Goal: Task Accomplishment & Management: Manage account settings

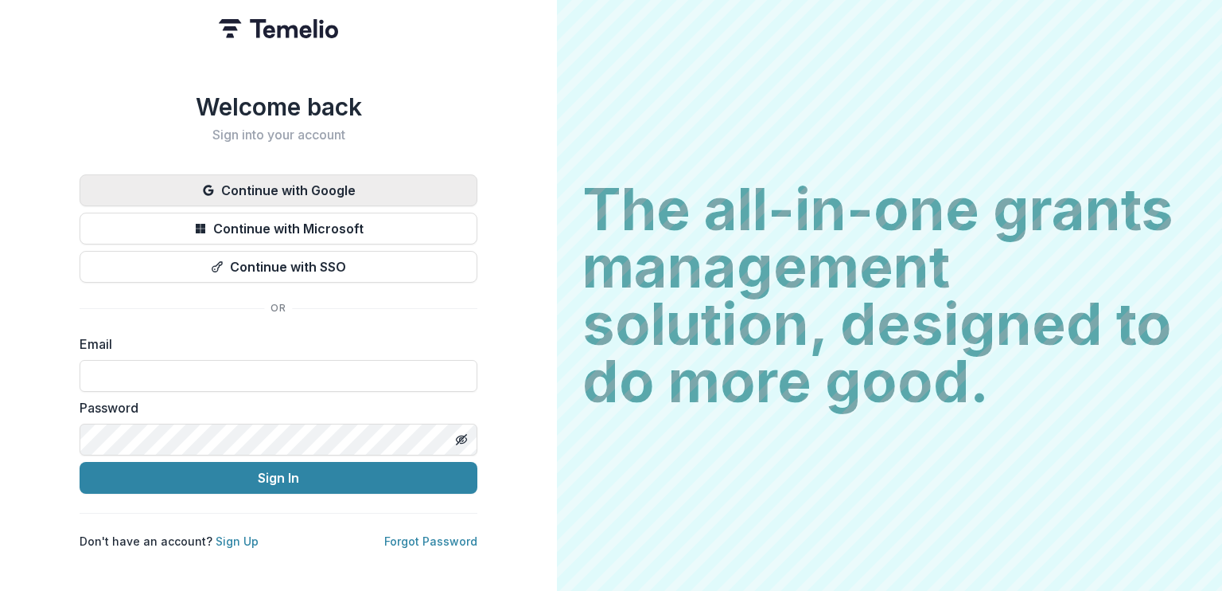
click at [353, 181] on button "Continue with Google" at bounding box center [279, 190] width 398 height 32
